Goal: Transaction & Acquisition: Purchase product/service

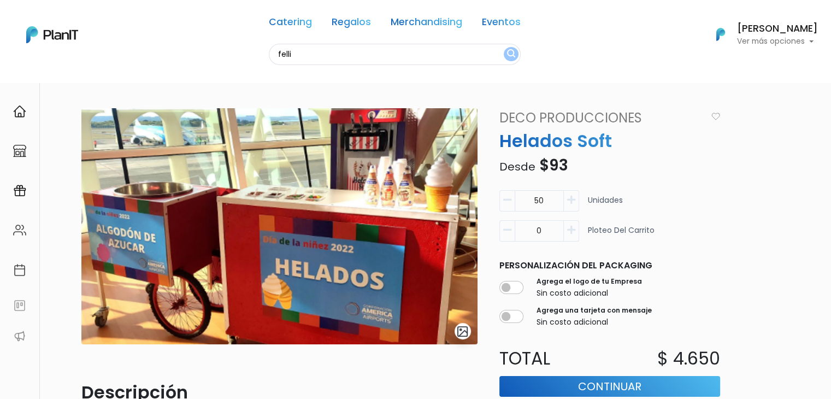
type input "felli"
click at [504, 47] on button "submit" at bounding box center [511, 54] width 15 height 14
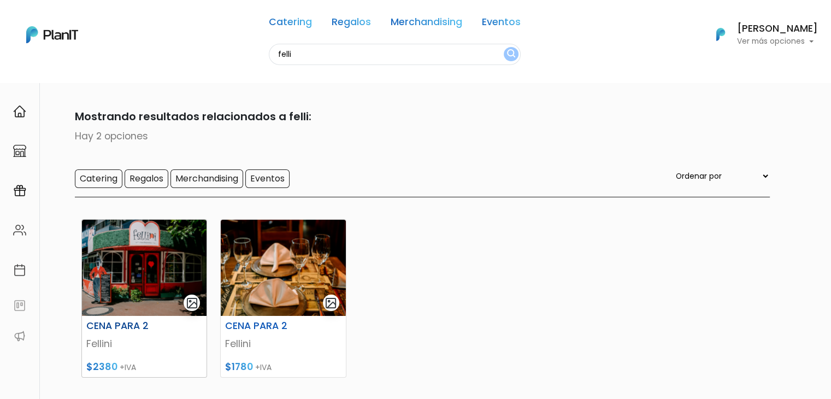
click at [131, 266] on img at bounding box center [144, 268] width 125 height 96
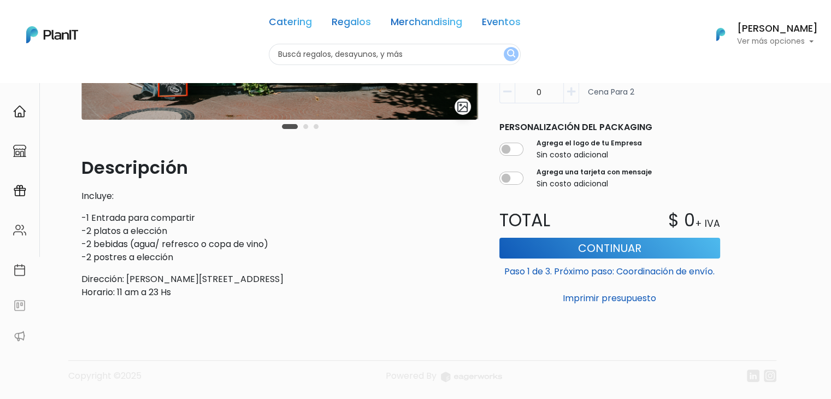
scroll to position [225, 0]
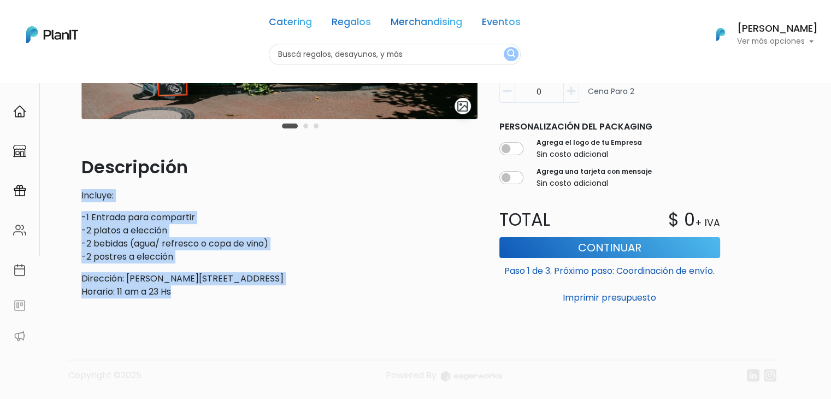
drag, startPoint x: 178, startPoint y: 298, endPoint x: 59, endPoint y: 195, distance: 158.1
click at [59, 195] on div "slide 2 of 3 Descripción Incluye: -1 Entrada para compartir -2 platos a elecció…" at bounding box center [415, 141] width 721 height 568
copy div "Incluye: -1 Entrada para compartir -2 platos a elección -2 bebidas (agua/ refre…"
